Goal: Complete application form: Complete application form

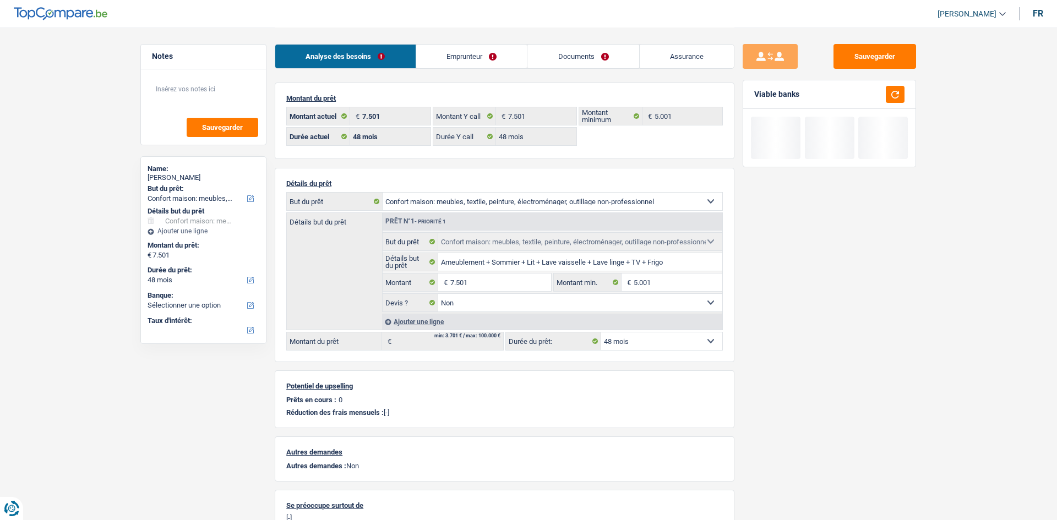
select select "household"
select select "48"
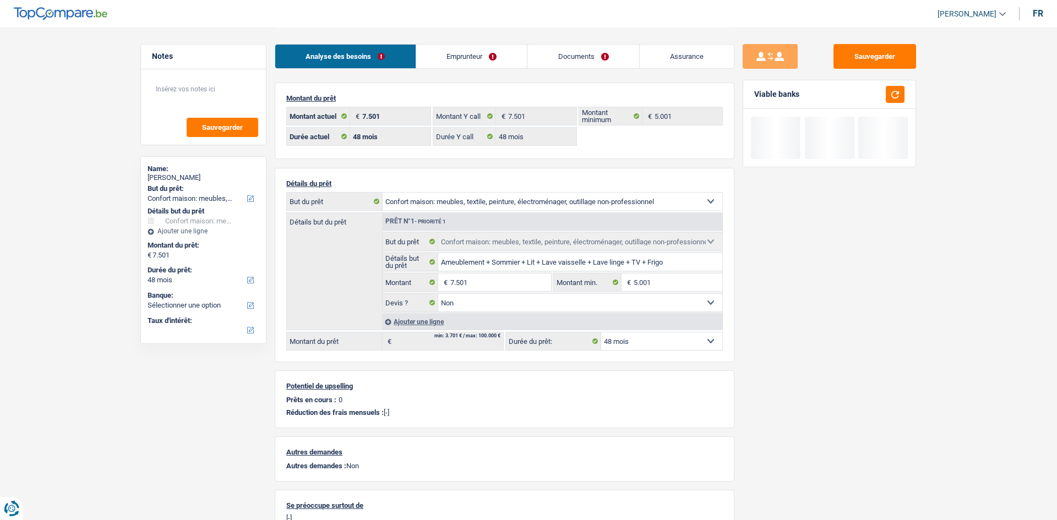
select select "household"
select select "false"
select select "48"
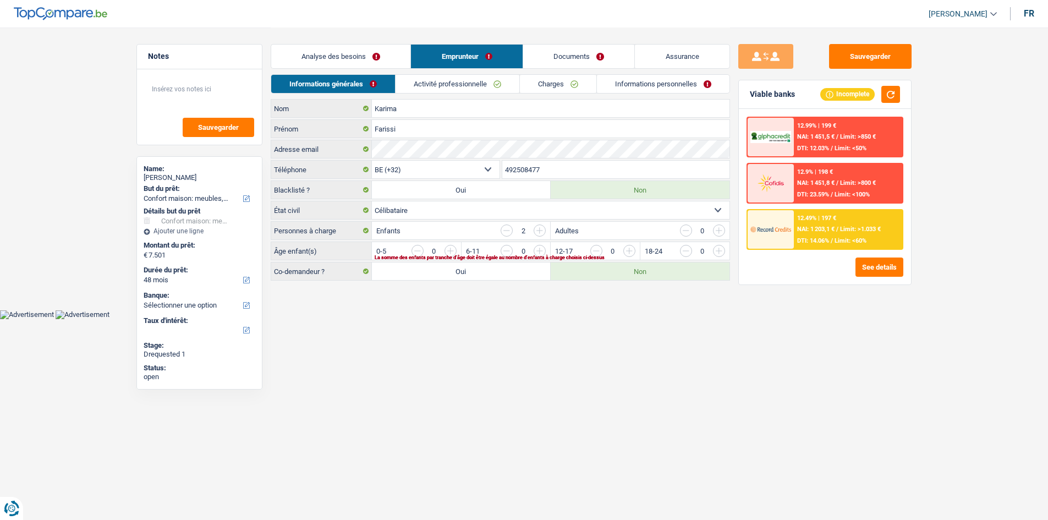
select select "household"
select select "48"
select select "32"
select select "single"
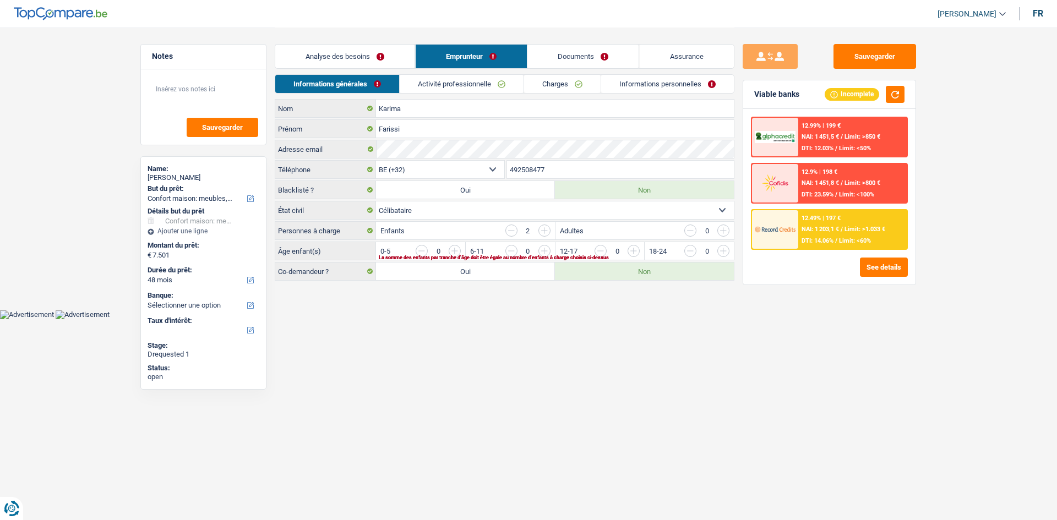
click at [569, 78] on link "Charges" at bounding box center [562, 84] width 76 height 18
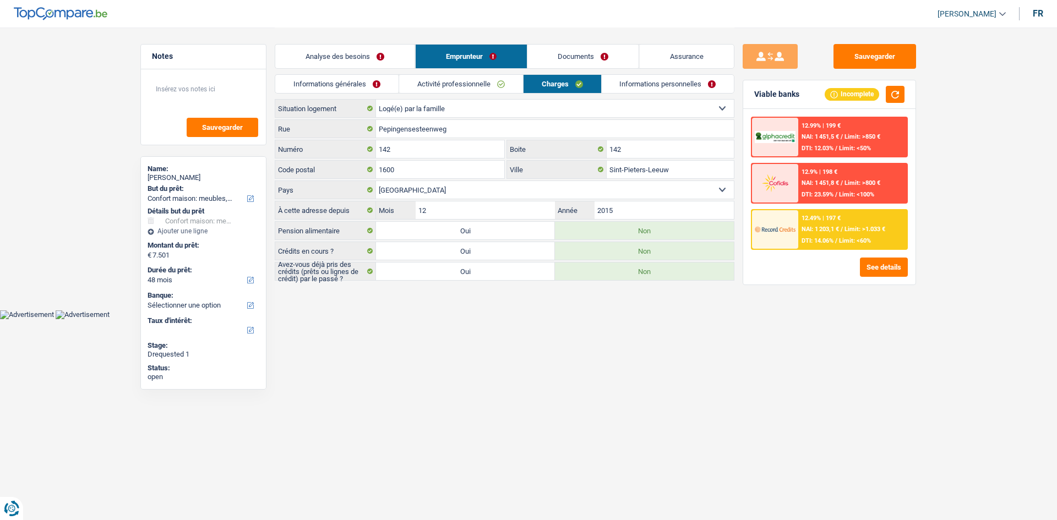
click at [643, 83] on link "Informations personnelles" at bounding box center [668, 84] width 133 height 18
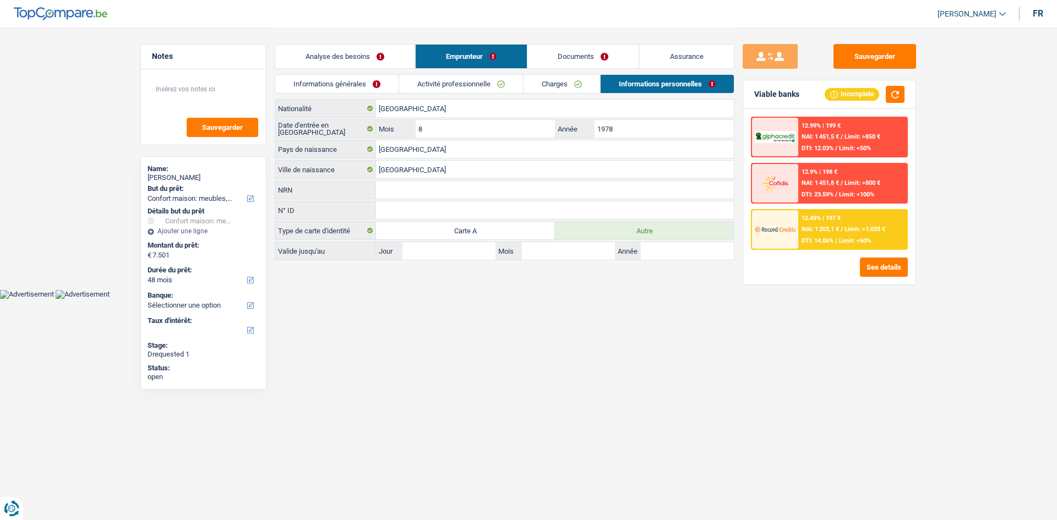
click at [583, 62] on link "Documents" at bounding box center [583, 57] width 112 height 24
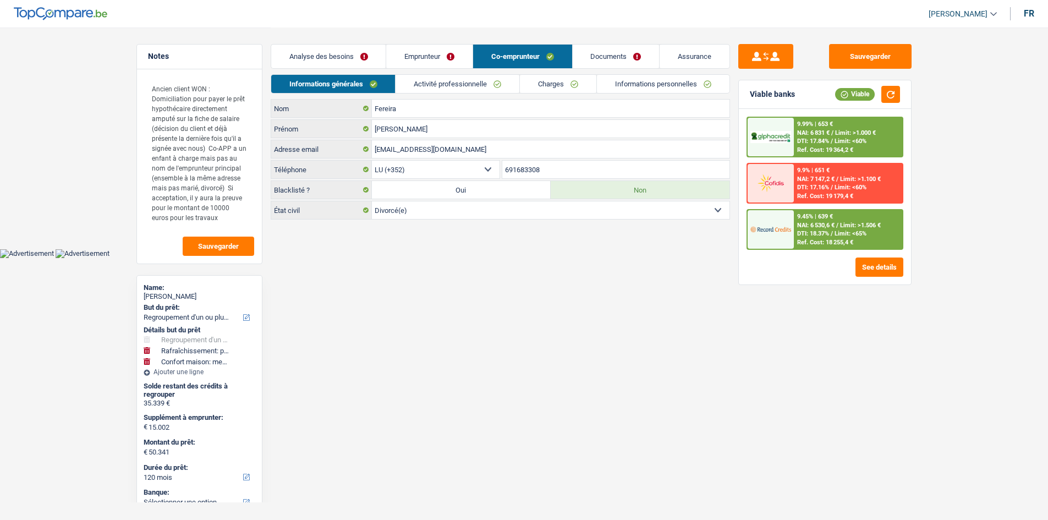
select select "refinancing"
select select "houseOrGarden"
select select "household"
select select "120"
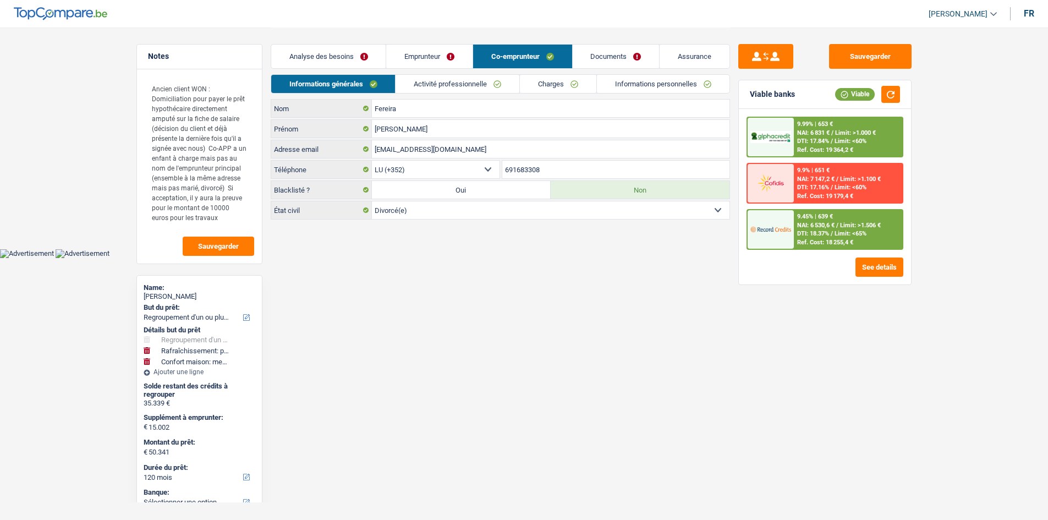
select select "352"
select select "divorced"
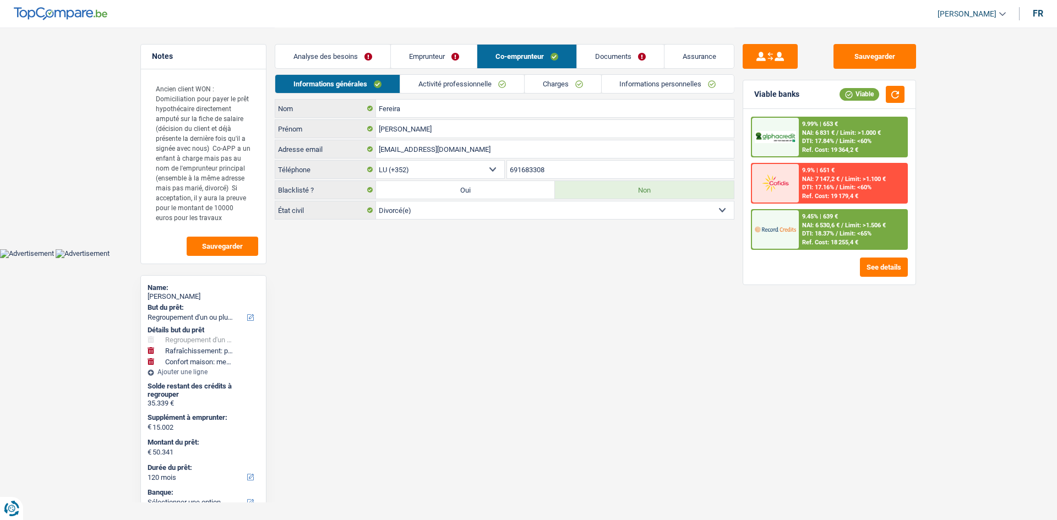
click at [423, 252] on body "Vous avez le contrôle de vos données Nous utilisons des cookies, tout comme nos…" at bounding box center [528, 129] width 1057 height 258
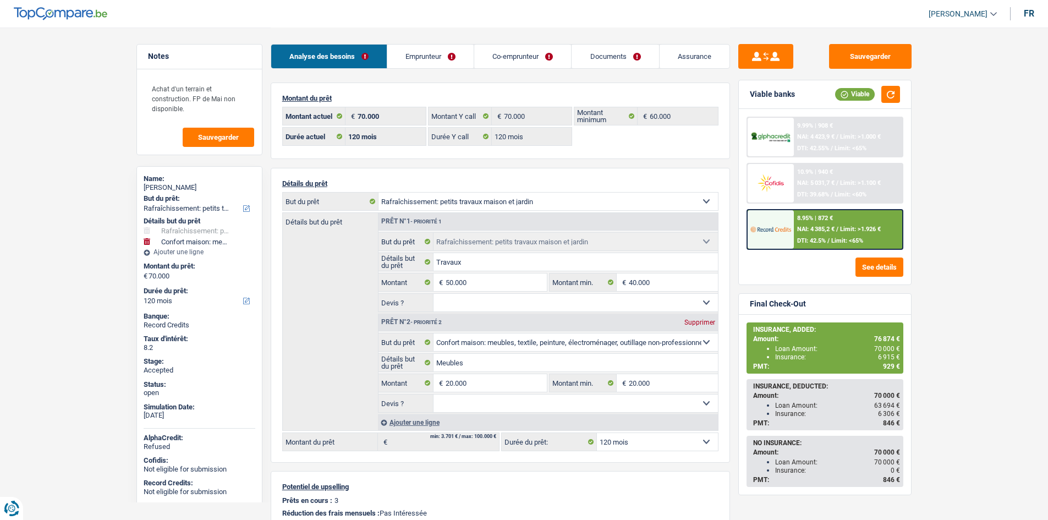
select select "houseOrGarden"
select select "household"
select select "120"
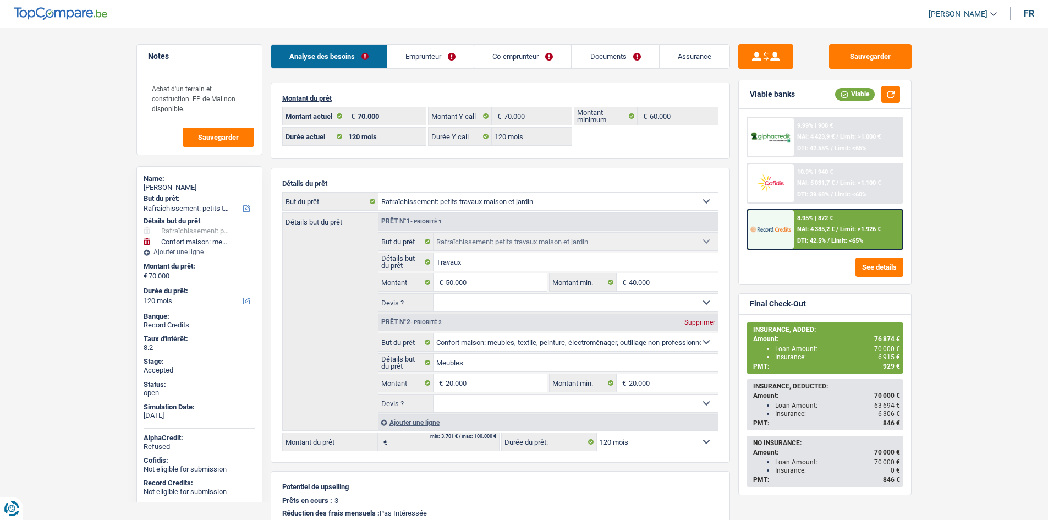
select select "120"
select select "houseOrGarden"
select select "household"
select select "120"
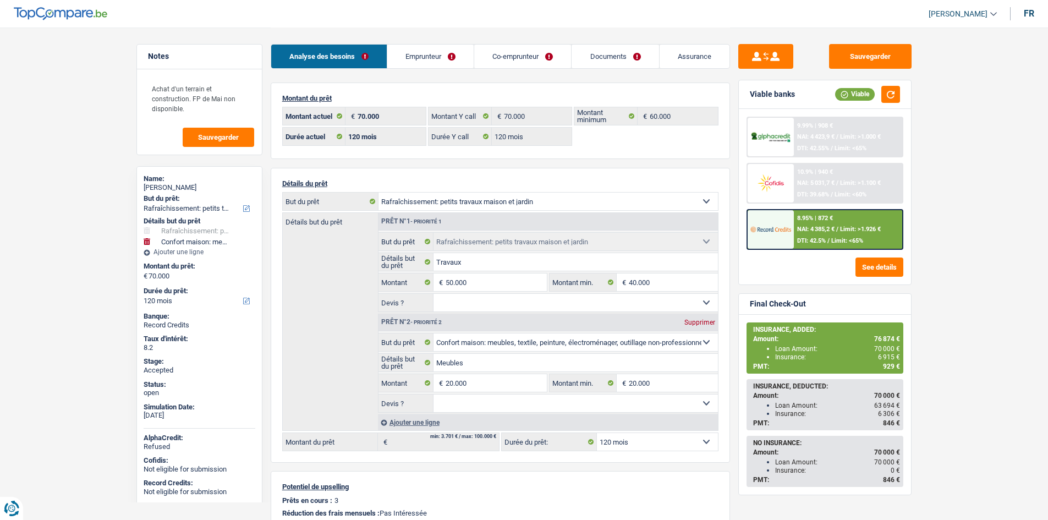
click at [591, 58] on link "Documents" at bounding box center [615, 57] width 87 height 24
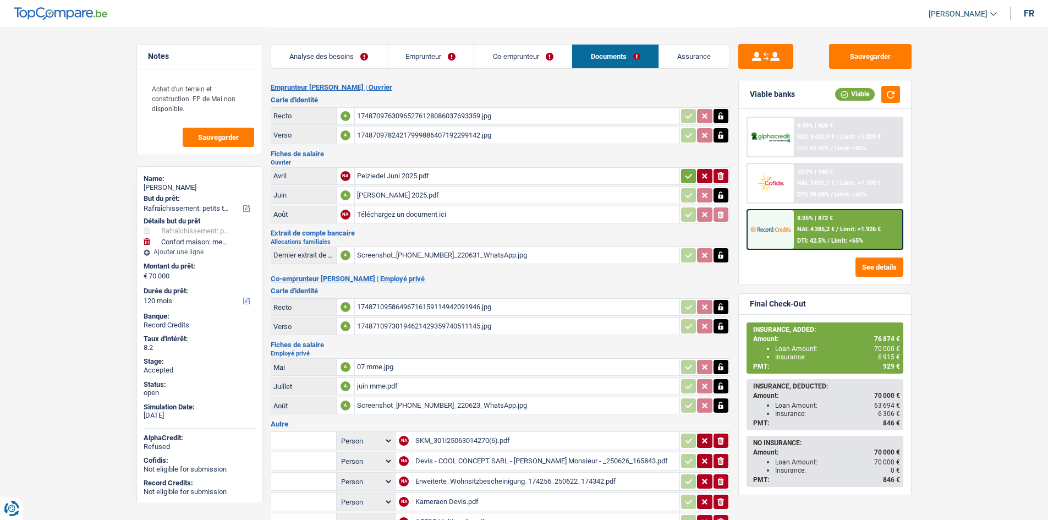
click at [446, 195] on div "Mike Juli 2025.pdf" at bounding box center [517, 195] width 320 height 17
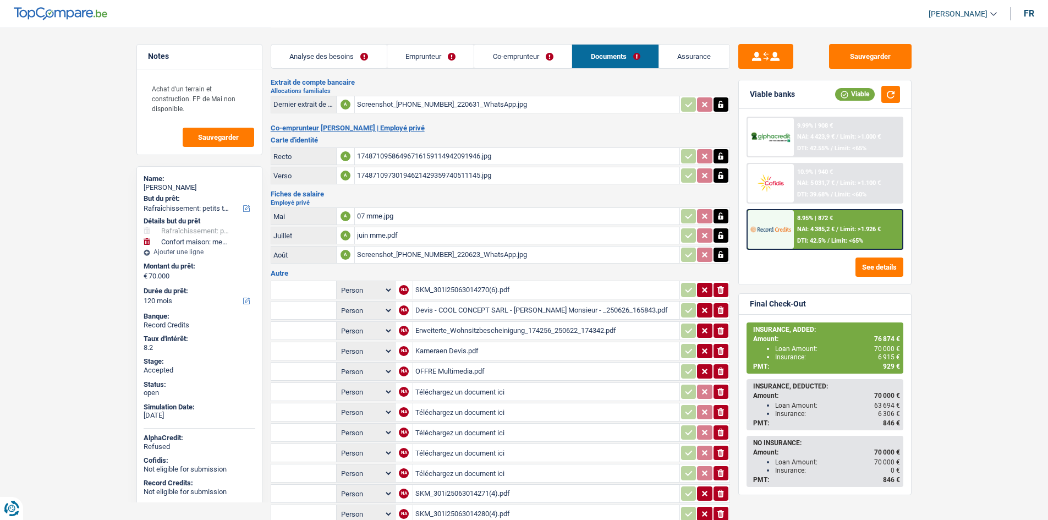
scroll to position [165, 0]
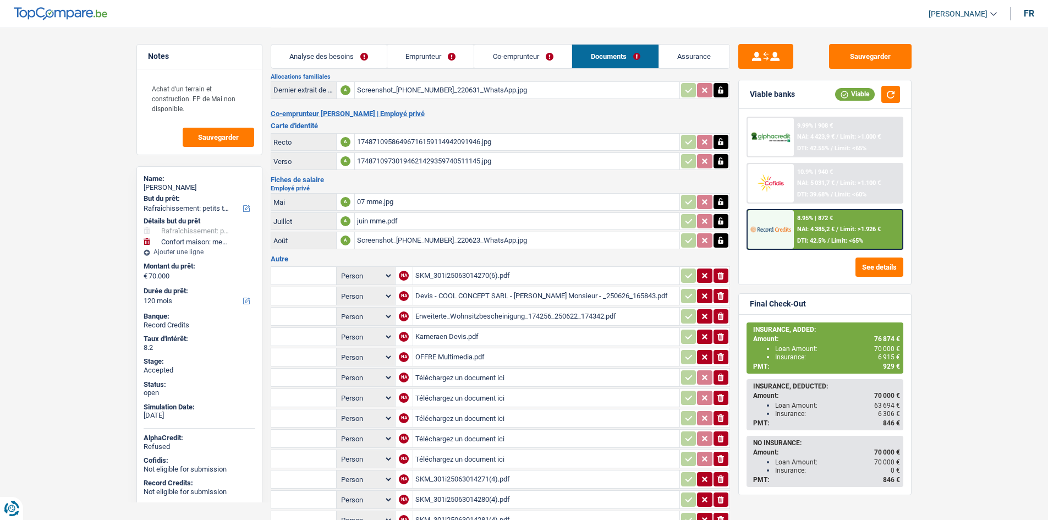
click at [499, 292] on div "Devis - COOL CONCEPT SARL - HAHN Mike Monsieur - _250626_165843.pdf" at bounding box center [547, 296] width 262 height 17
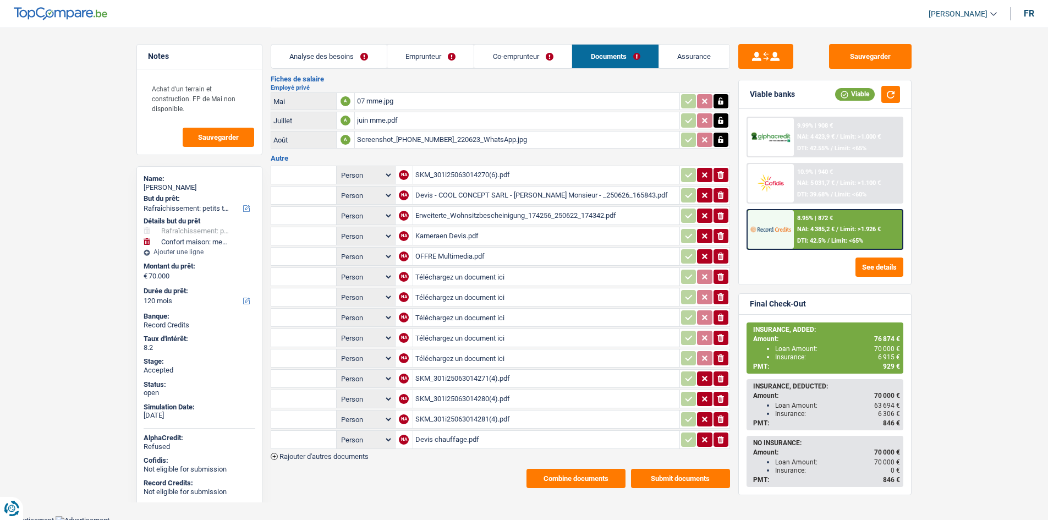
scroll to position [270, 0]
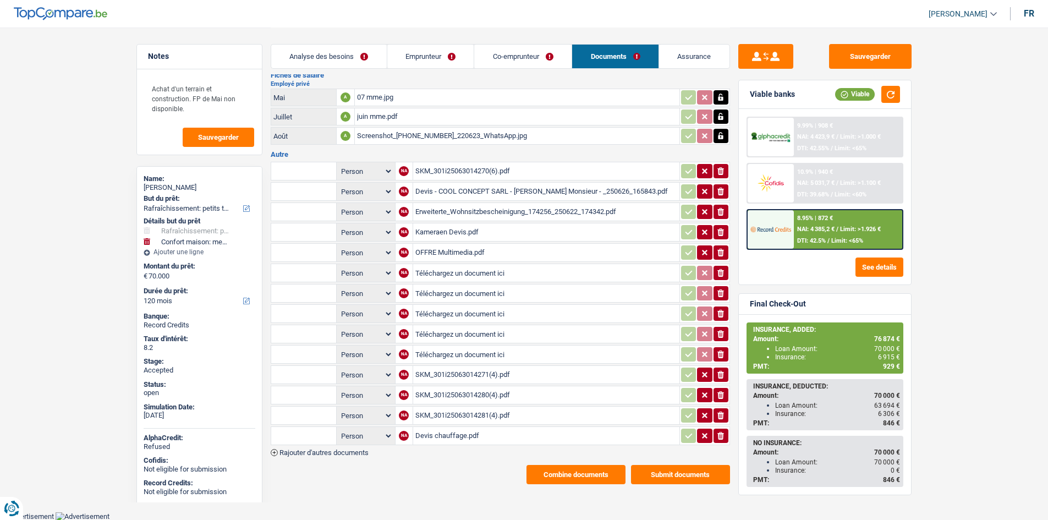
click at [476, 438] on div "Devis chauffage.pdf" at bounding box center [547, 436] width 262 height 17
drag, startPoint x: 359, startPoint y: 56, endPoint x: 368, endPoint y: 61, distance: 10.1
click at [359, 56] on link "Analyse des besoins" at bounding box center [329, 57] width 116 height 24
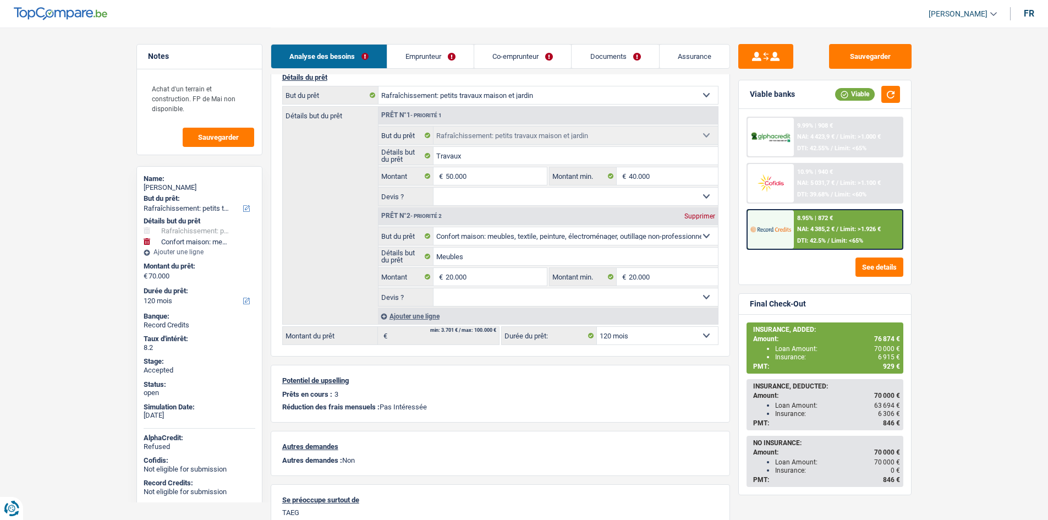
scroll to position [0, 0]
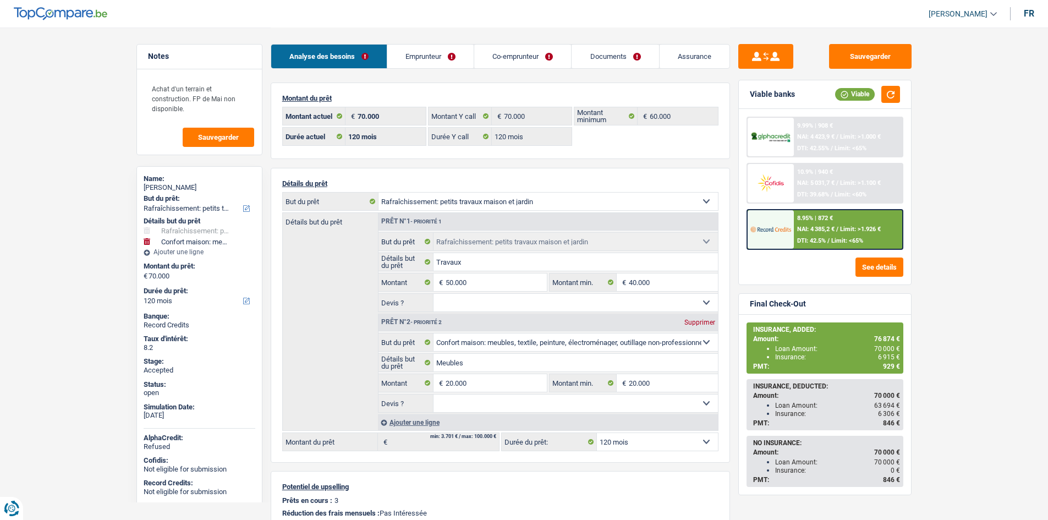
drag, startPoint x: 638, startPoint y: 31, endPoint x: 522, endPoint y: 4, distance: 119.2
click at [638, 31] on div "Analyse des besoins Emprunteur Co-emprunteur Documents Assurance" at bounding box center [501, 51] width 460 height 47
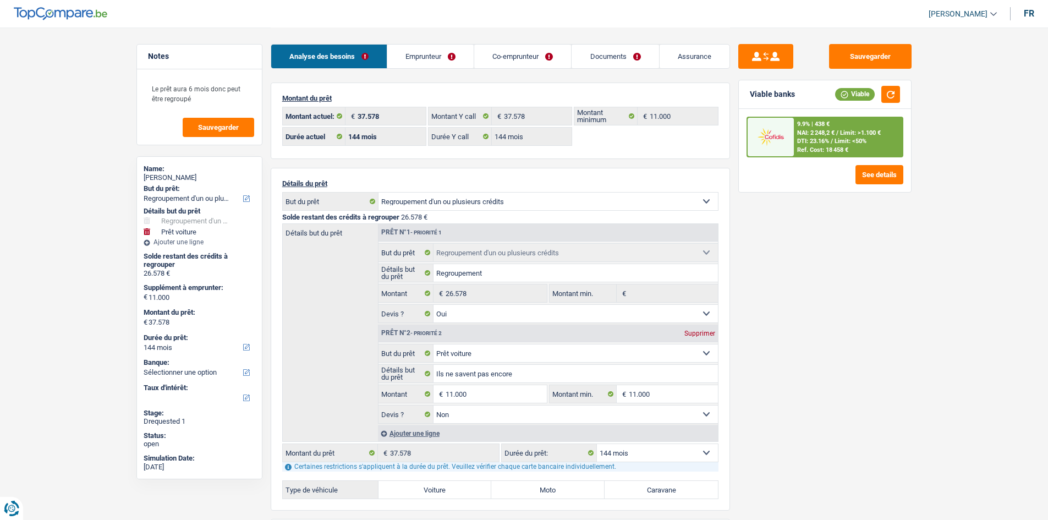
select select "refinancing"
select select "car"
select select "144"
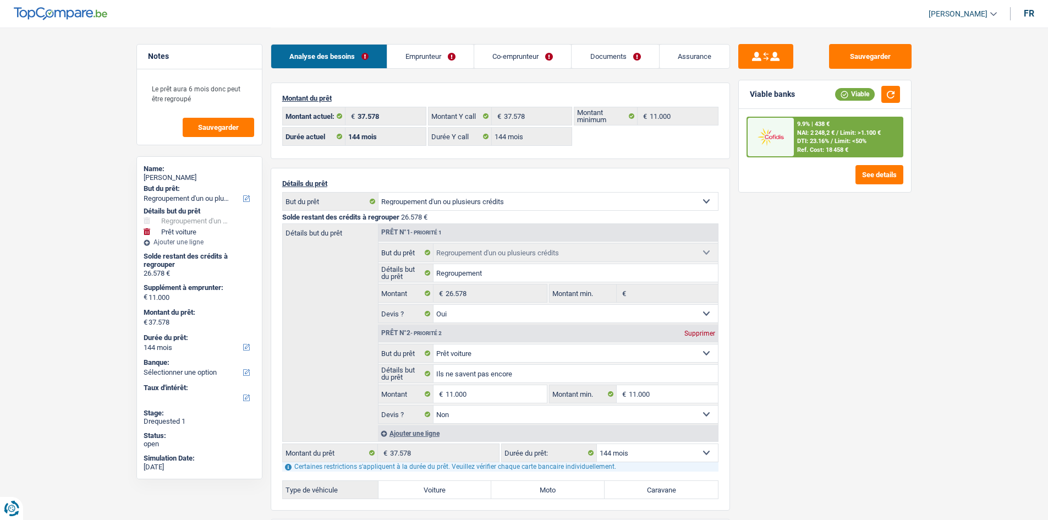
select select "144"
select select "refinancing"
select select "yes"
select select "car"
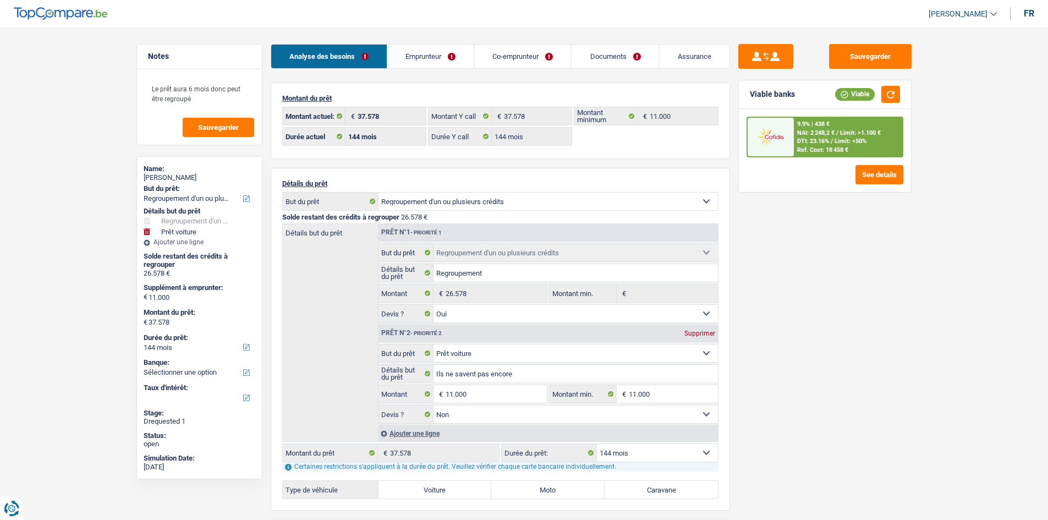
select select "false"
select select "144"
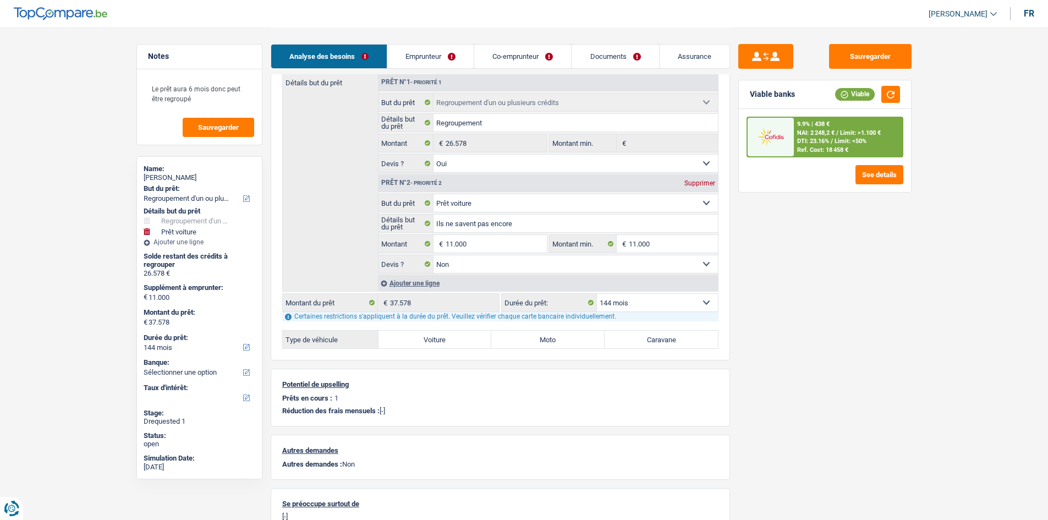
scroll to position [97, 0]
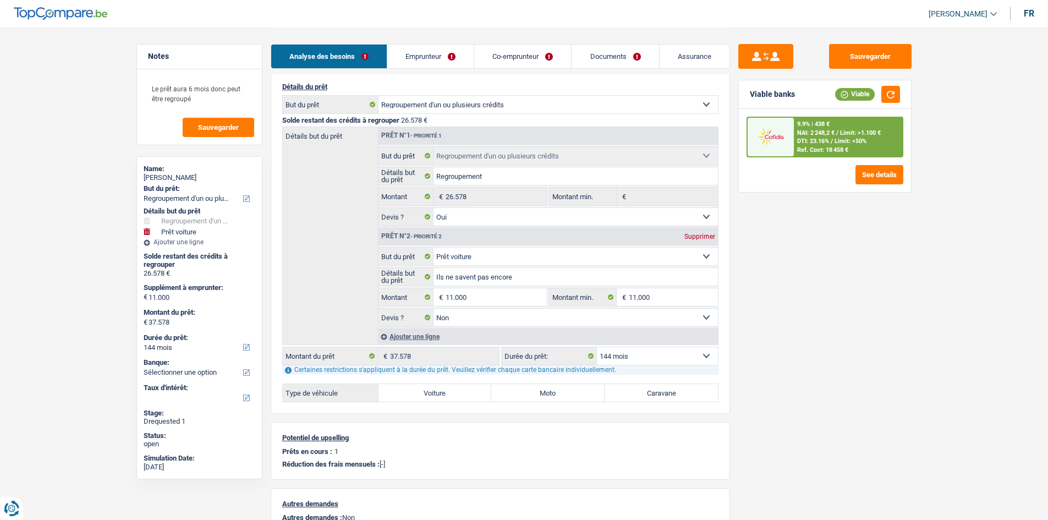
click at [439, 55] on link "Emprunteur" at bounding box center [430, 57] width 86 height 24
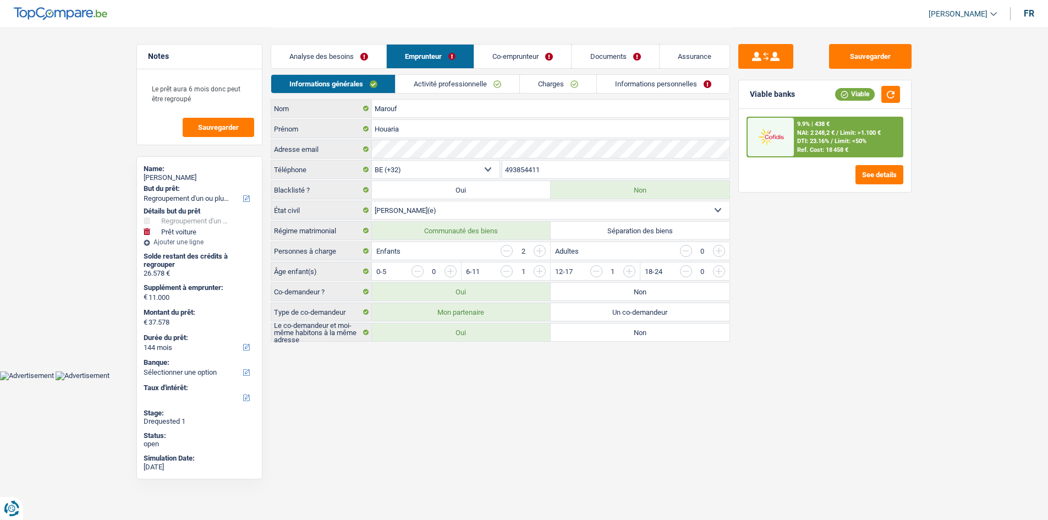
scroll to position [0, 0]
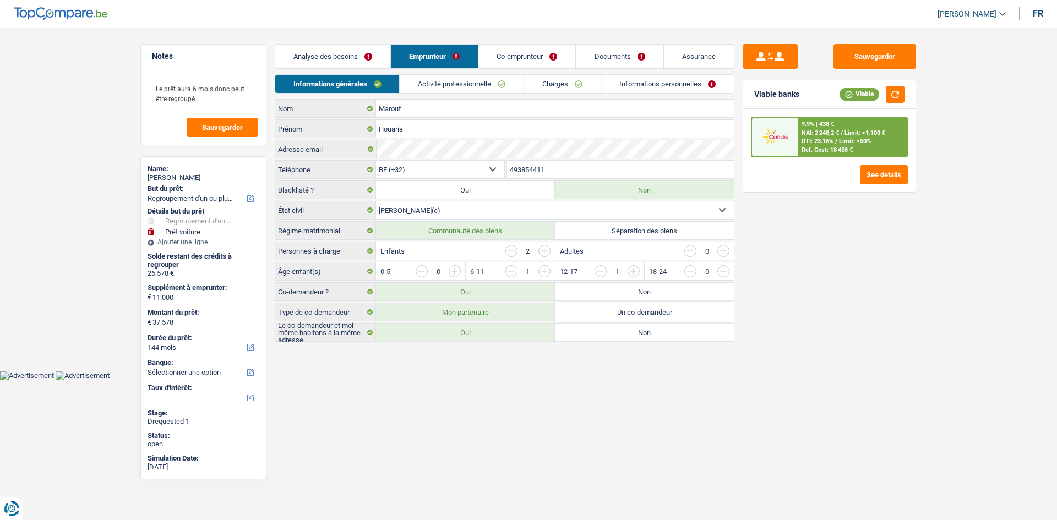
click at [582, 88] on link "Charges" at bounding box center [562, 84] width 76 height 18
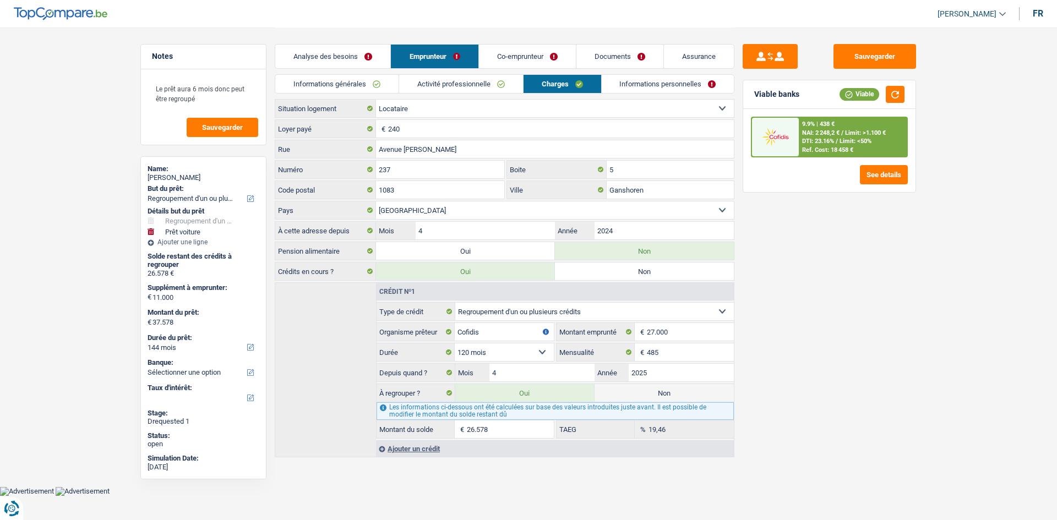
click at [779, 326] on div "Sauvegarder Viable banks Viable 9.9% | 438 € NAI: 2 248,2 € / Limit: >1.100 € D…" at bounding box center [829, 273] width 190 height 458
click at [355, 57] on link "Analyse des besoins" at bounding box center [332, 57] width 115 height 24
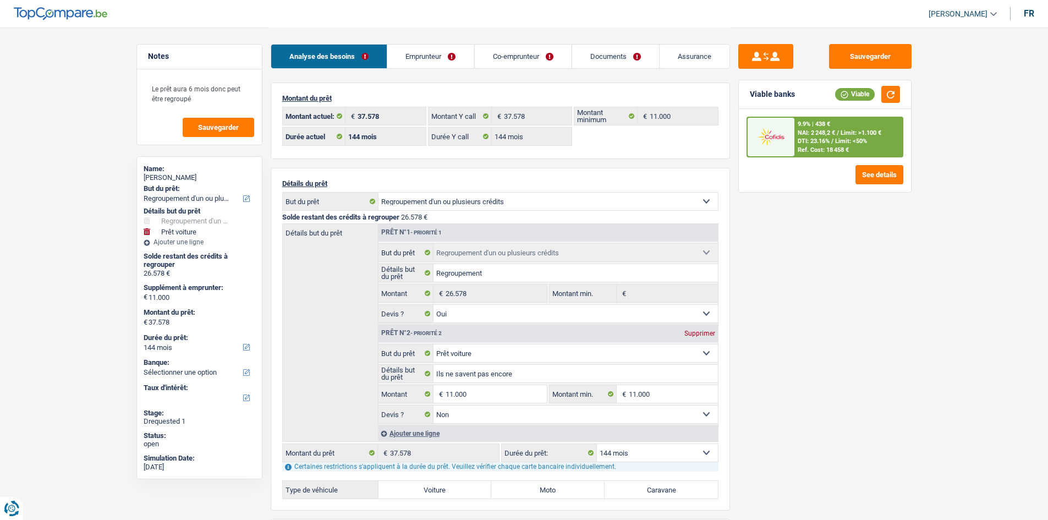
click at [833, 329] on div "Sauvegarder Viable banks Viable 9.9% | 438 € NAI: 2 248,2 € / Limit: >1.100 € D…" at bounding box center [825, 273] width 190 height 458
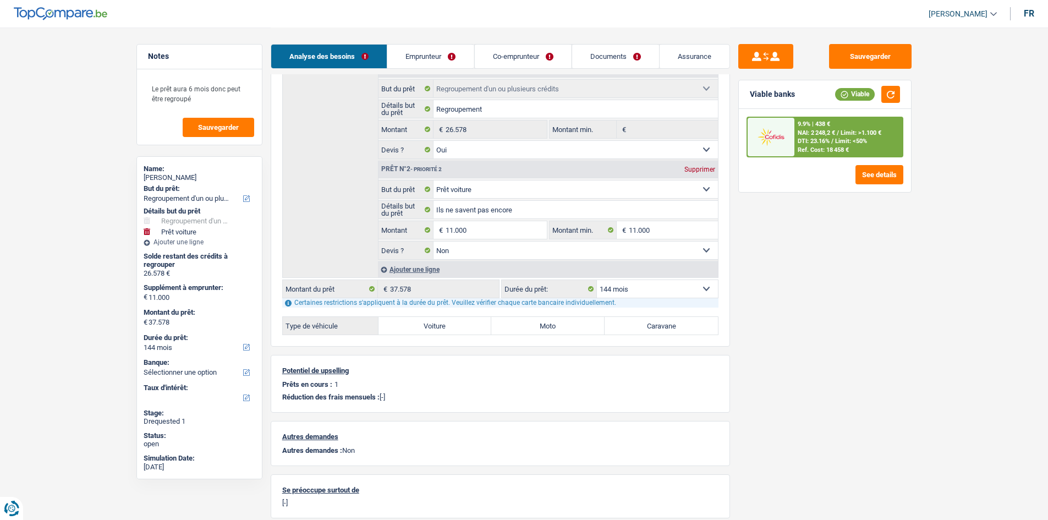
scroll to position [207, 0]
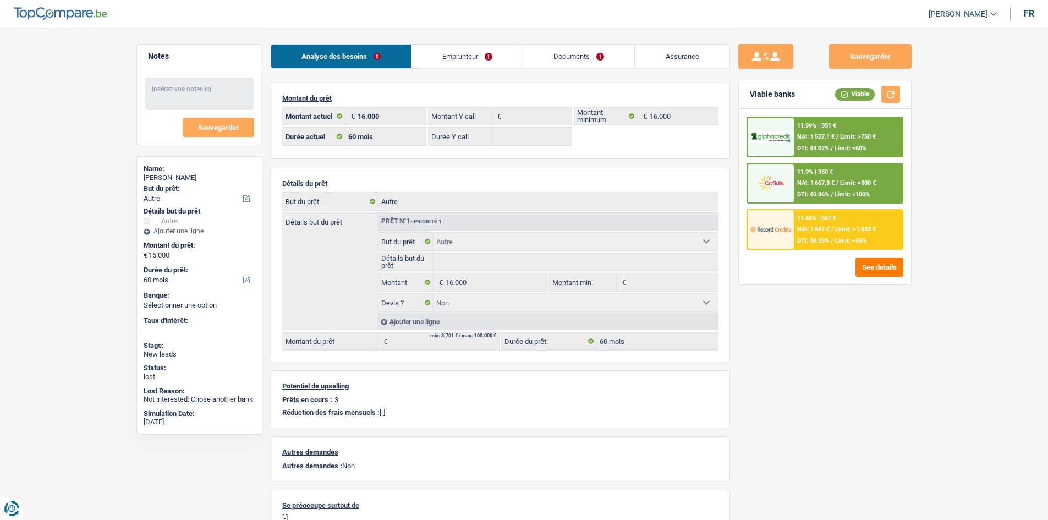
select select "other"
select select "60"
select select "other"
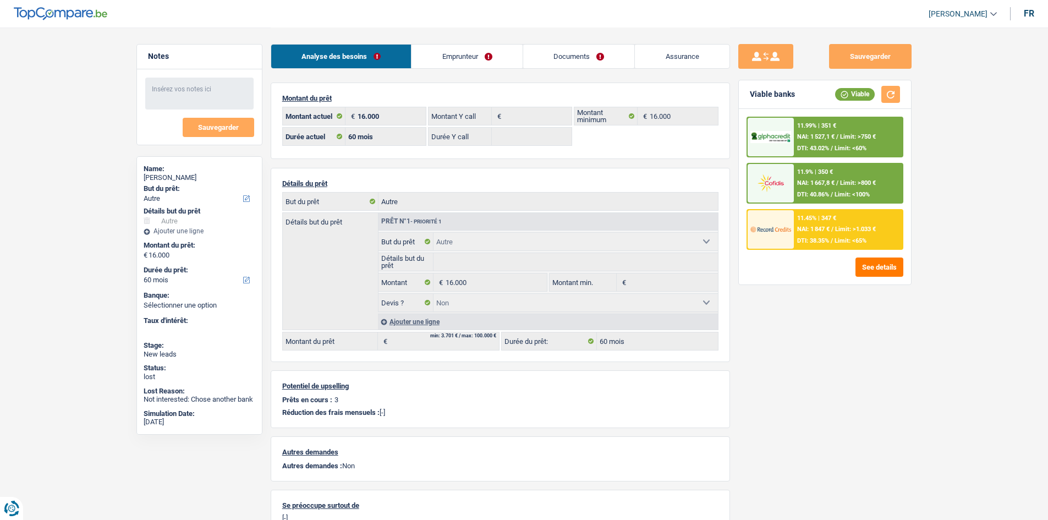
select select "other"
select select "false"
select select "60"
click at [852, 130] on div "11.99% | 351 € NAI: 1 527,1 € / Limit: >750 € DTI: 43.02% / Limit: <60%" at bounding box center [848, 137] width 108 height 39
